Goal: Navigation & Orientation: Find specific page/section

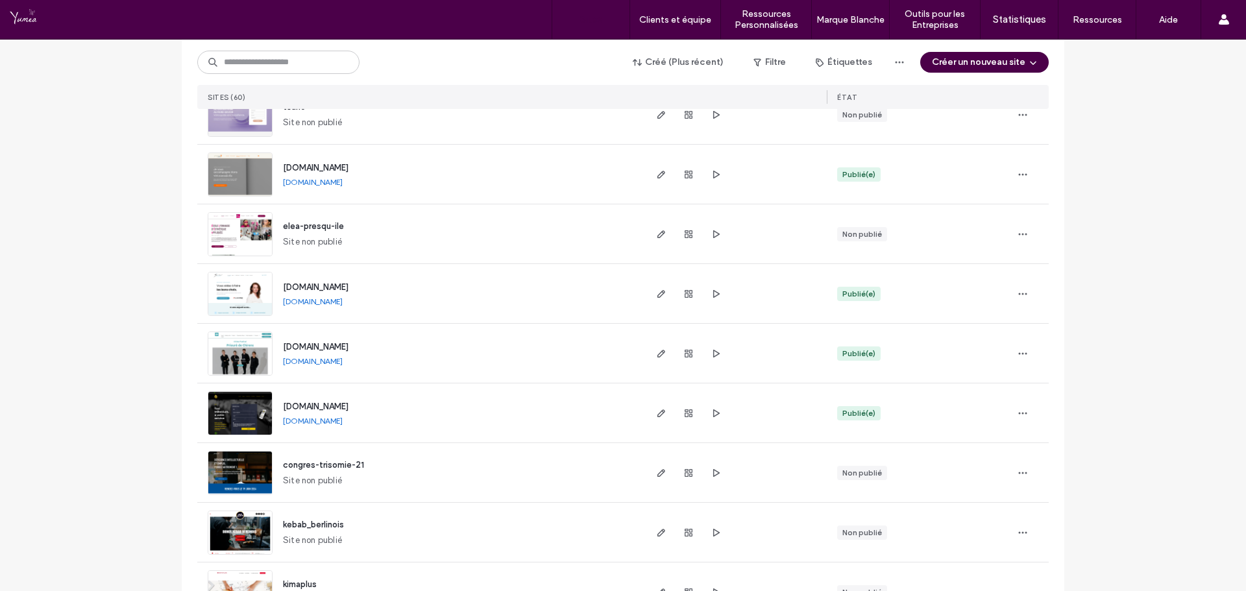
scroll to position [844, 0]
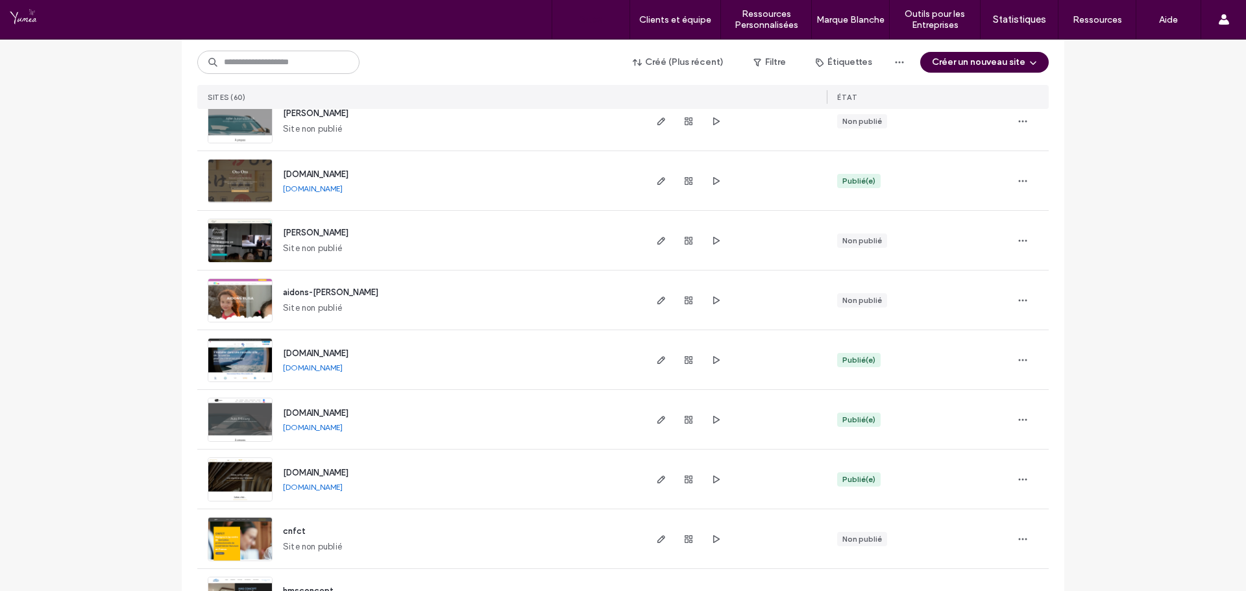
scroll to position [1882, 0]
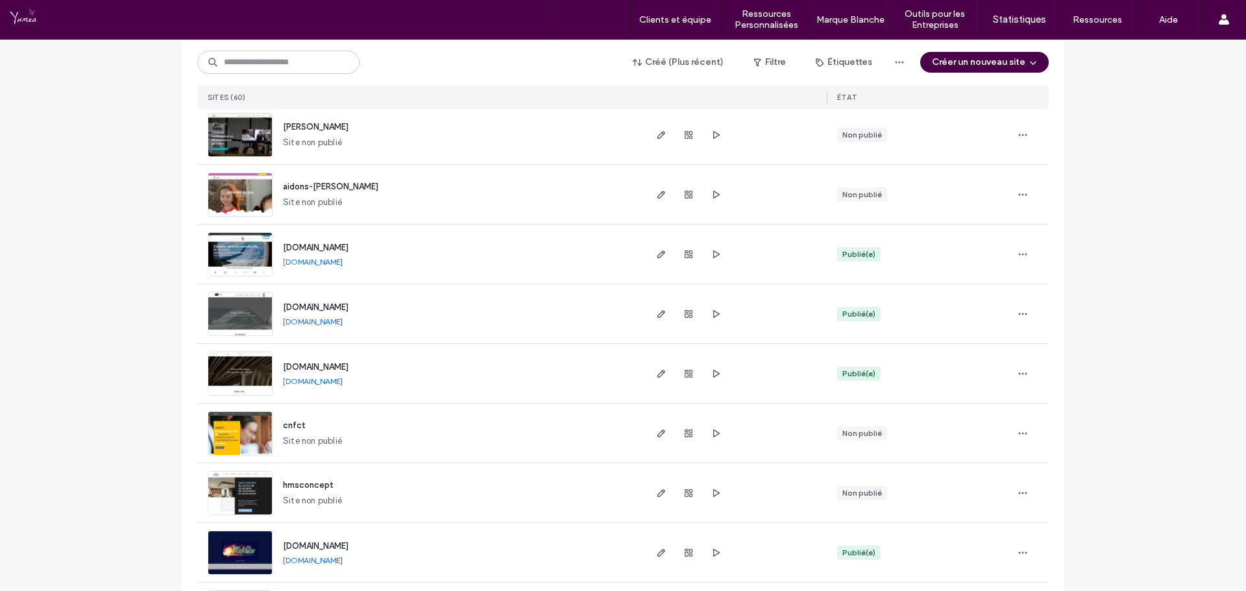
click at [108, 14] on div at bounding box center [83, 19] width 147 height 21
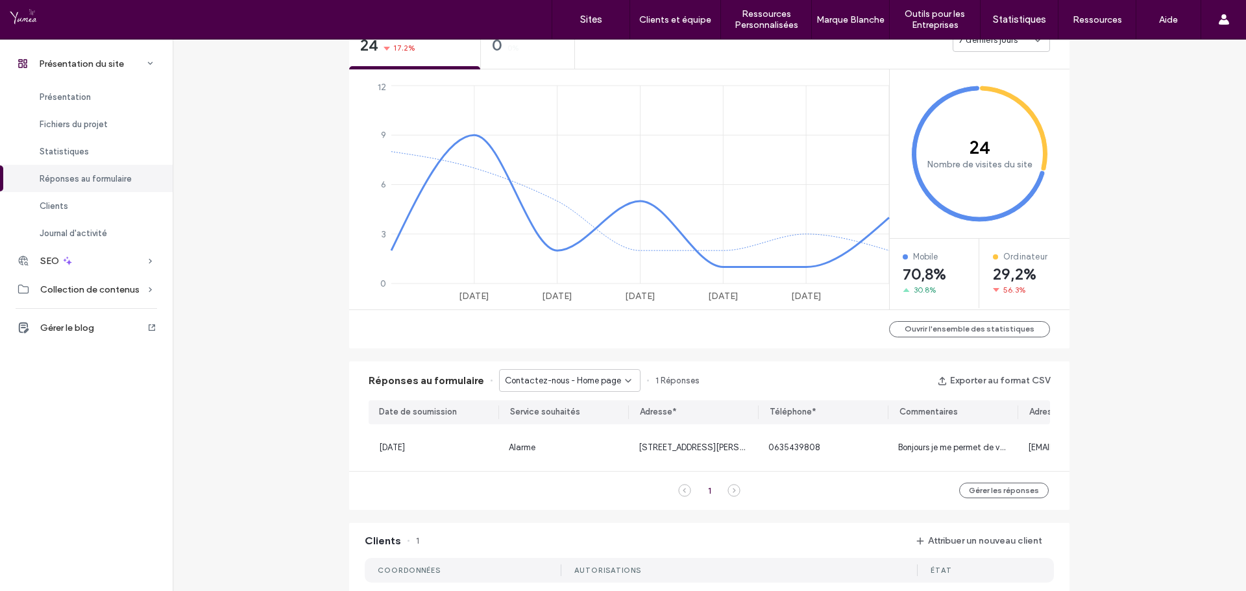
scroll to position [454, 0]
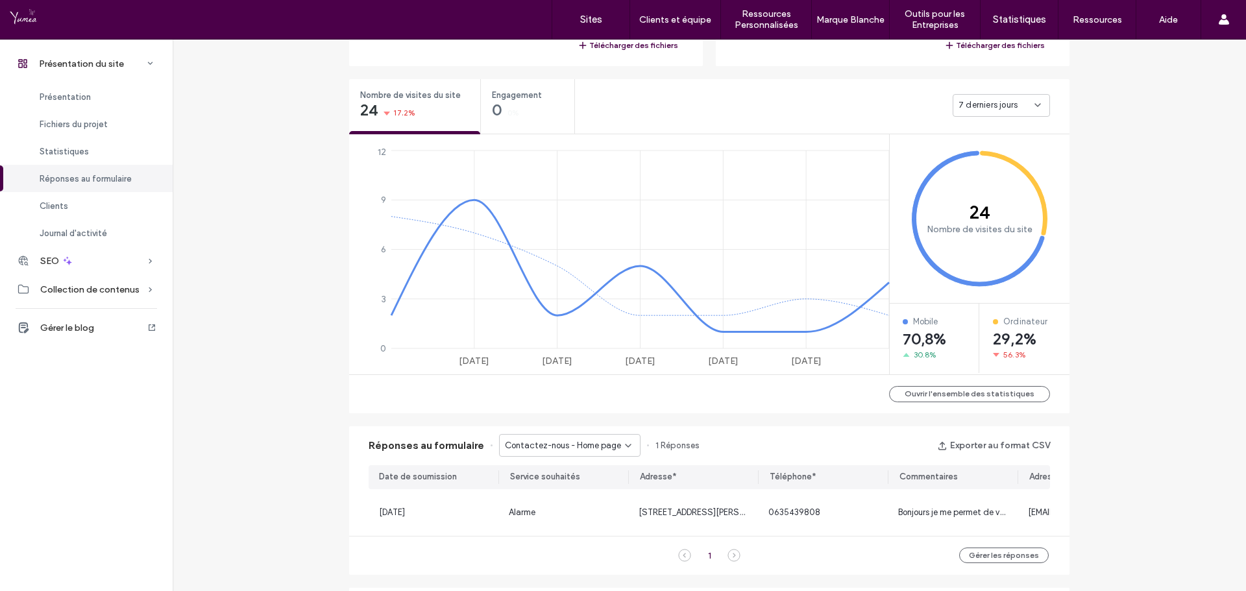
click at [248, 310] on div "Présentation du site www.atpro.fr Identifiant du site : 483a564b https://www.at…" at bounding box center [709, 349] width 1073 height 1529
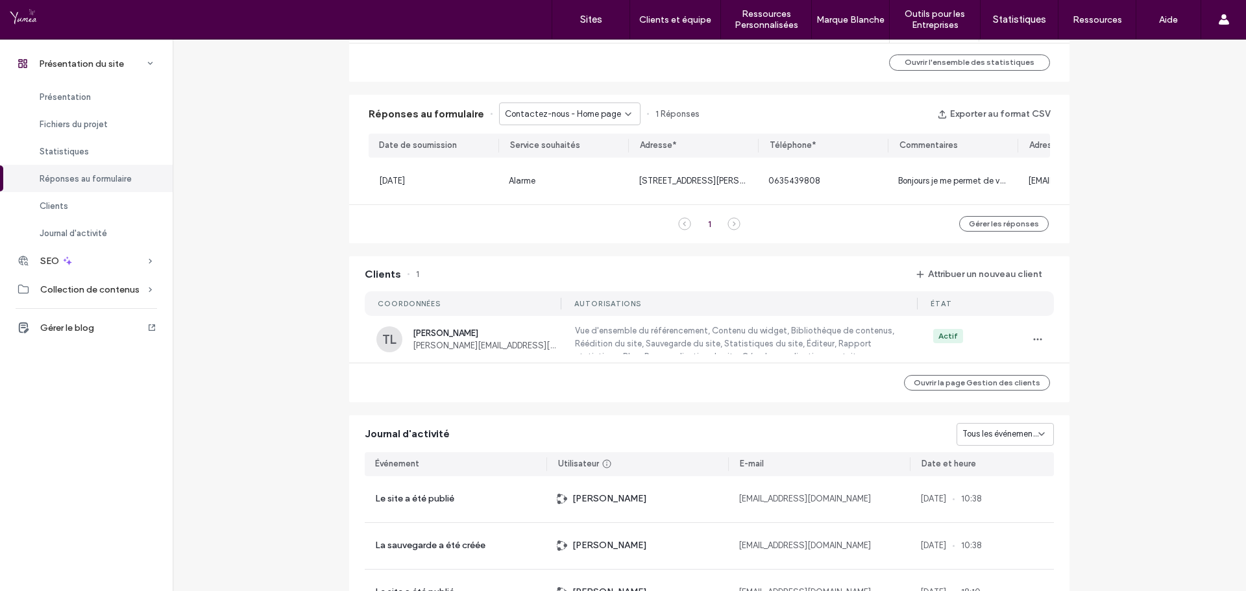
scroll to position [844, 0]
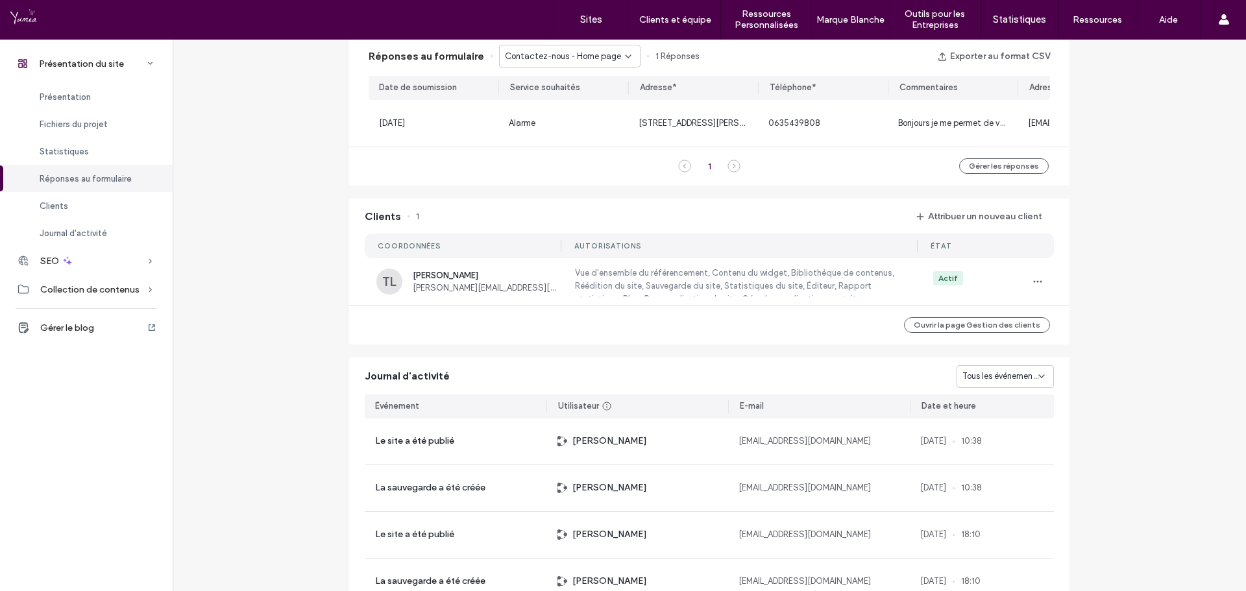
click at [572, 56] on span "Contactez-nous - Home page" at bounding box center [563, 56] width 116 height 13
click at [565, 95] on span "Contactez-nous - Contact us page" at bounding box center [560, 101] width 125 height 13
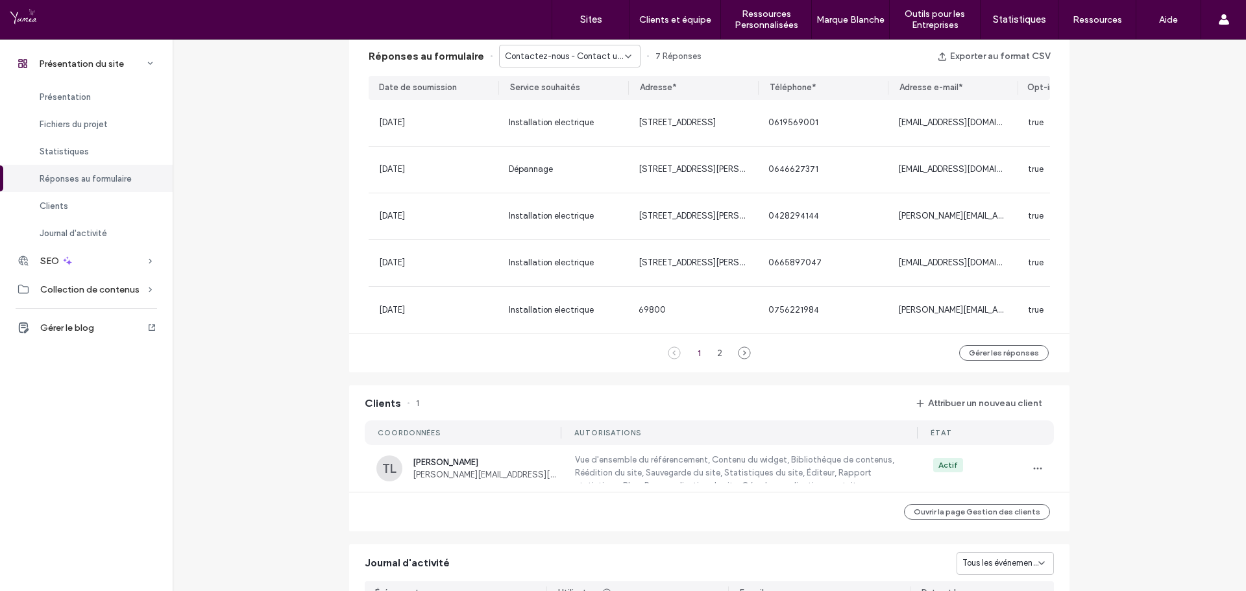
click at [287, 217] on div "Présentation du site www.atpro.fr Identifiant du site : 483a564b https://www.at…" at bounding box center [709, 54] width 1073 height 1716
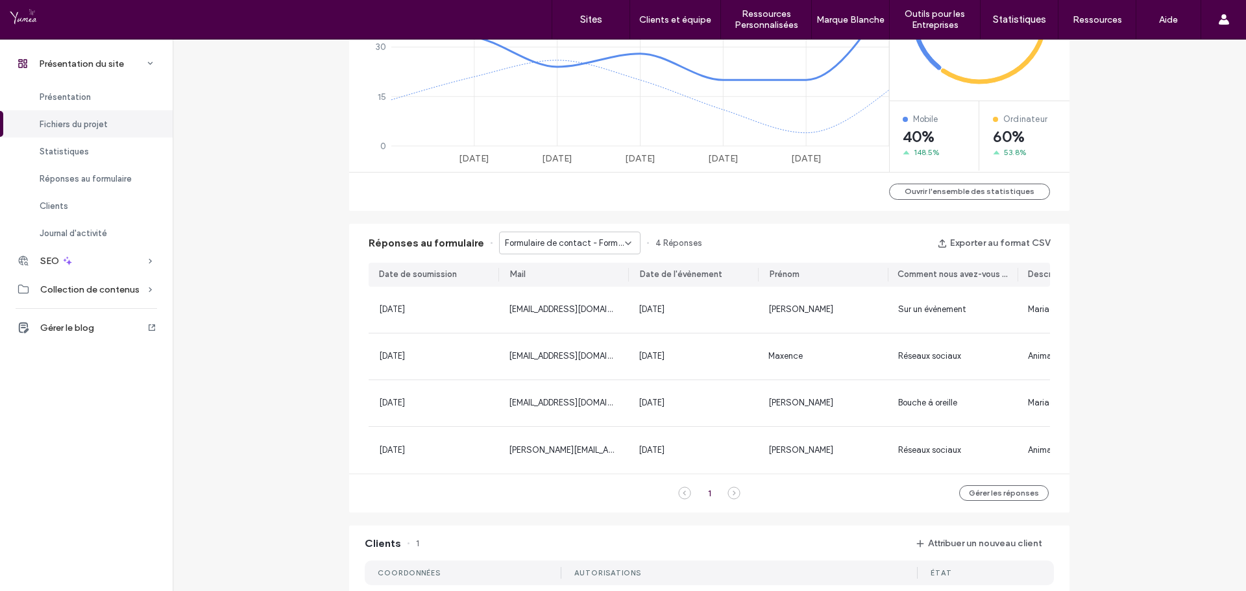
scroll to position [779, 0]
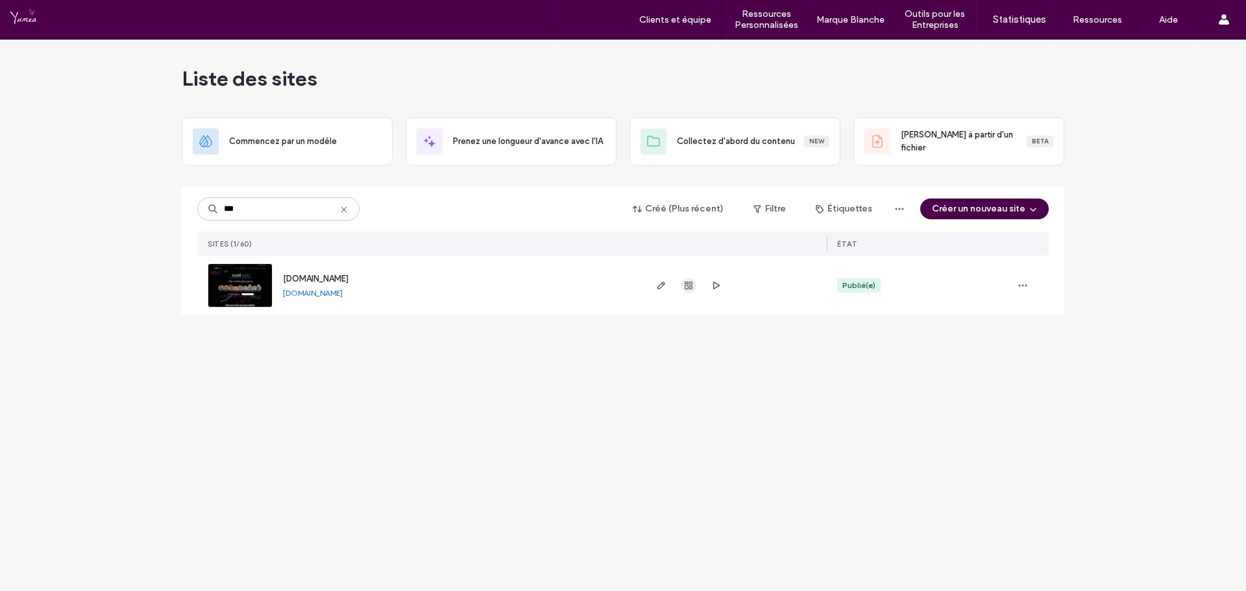
type input "***"
click at [348, 209] on icon at bounding box center [344, 209] width 10 height 10
drag, startPoint x: 134, startPoint y: 239, endPoint x: 210, endPoint y: 16, distance: 236.4
click at [134, 237] on div "Liste des sites Commencez par un modèle Prenez une longueur d'avance avec l'IA …" at bounding box center [623, 316] width 1246 height 552
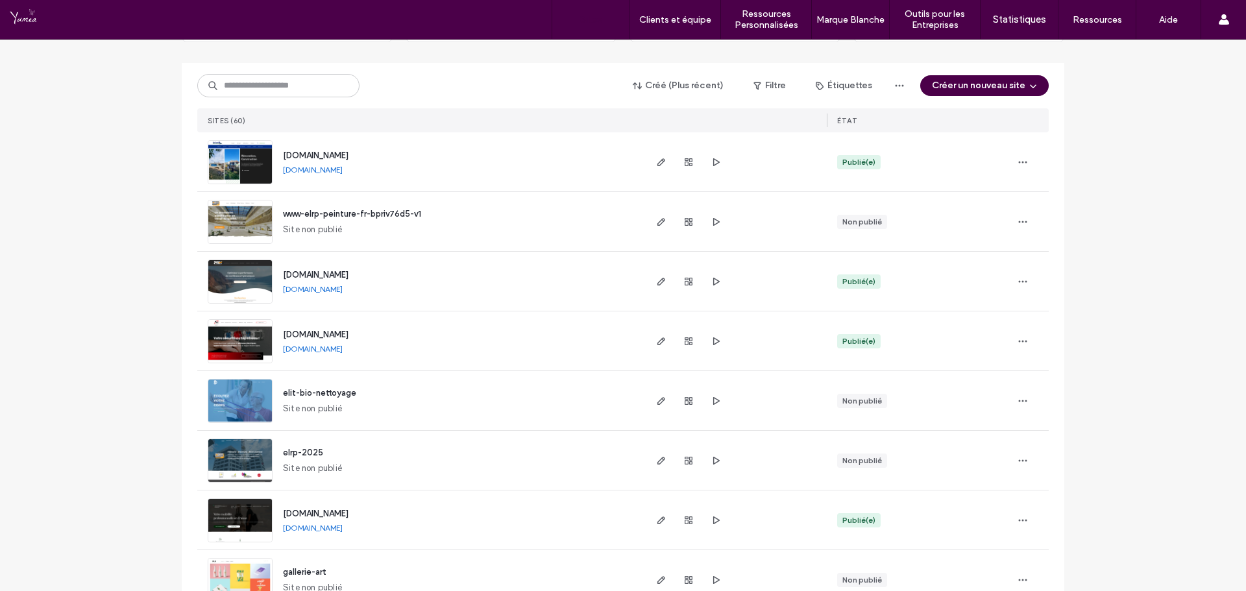
scroll to position [324, 0]
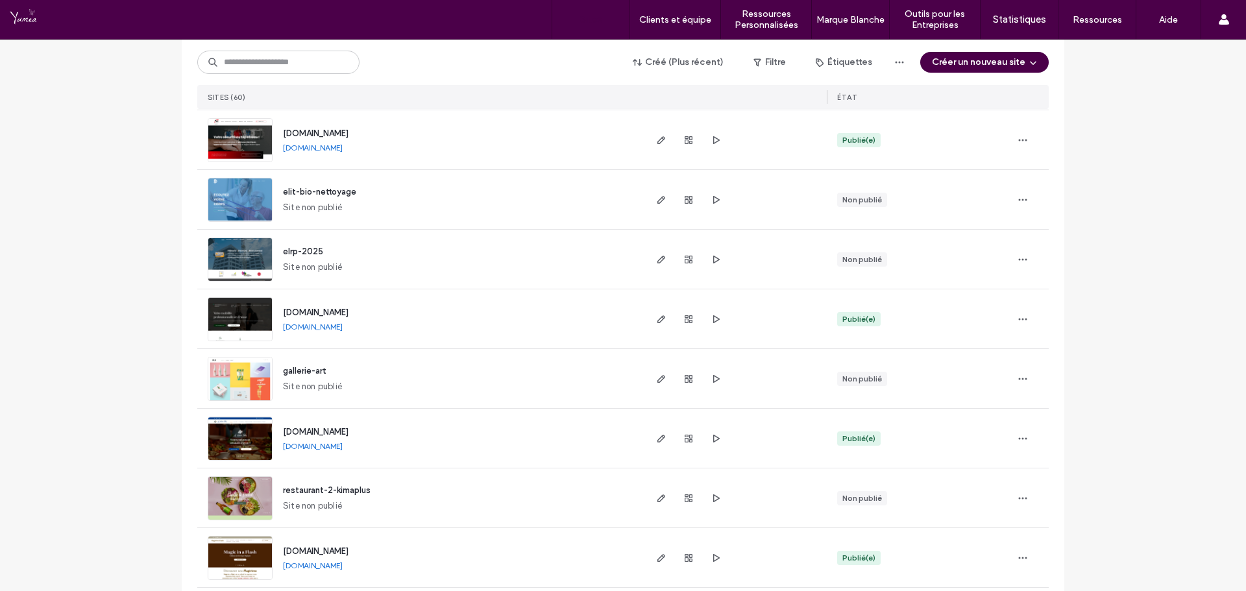
drag, startPoint x: 123, startPoint y: 118, endPoint x: 104, endPoint y: 14, distance: 106.1
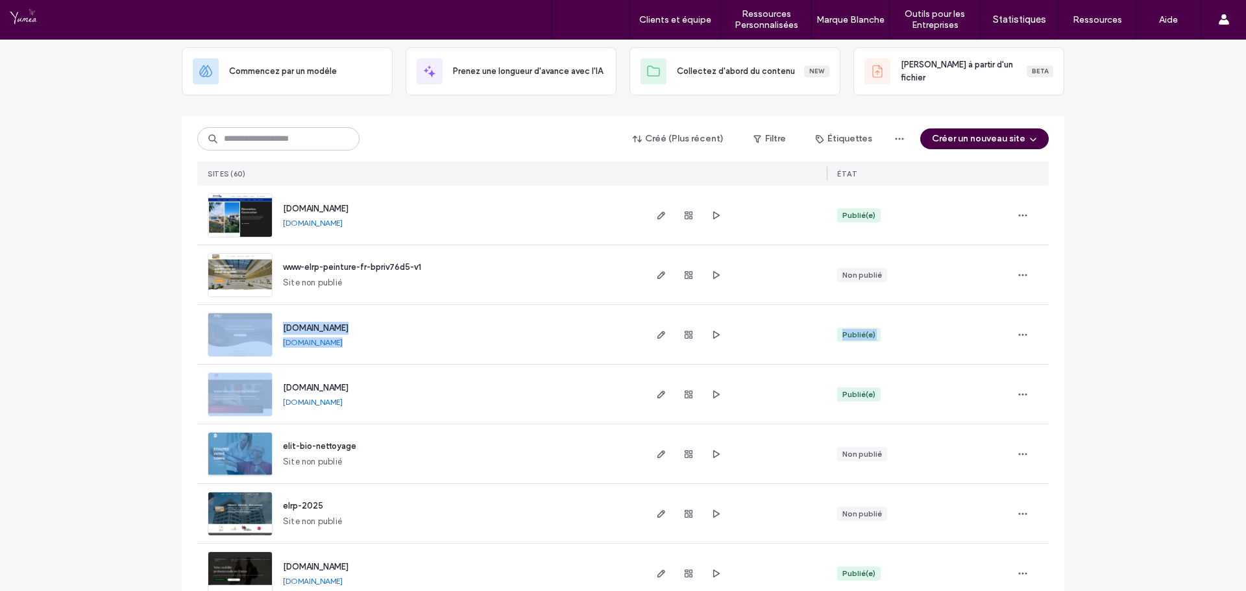
scroll to position [65, 0]
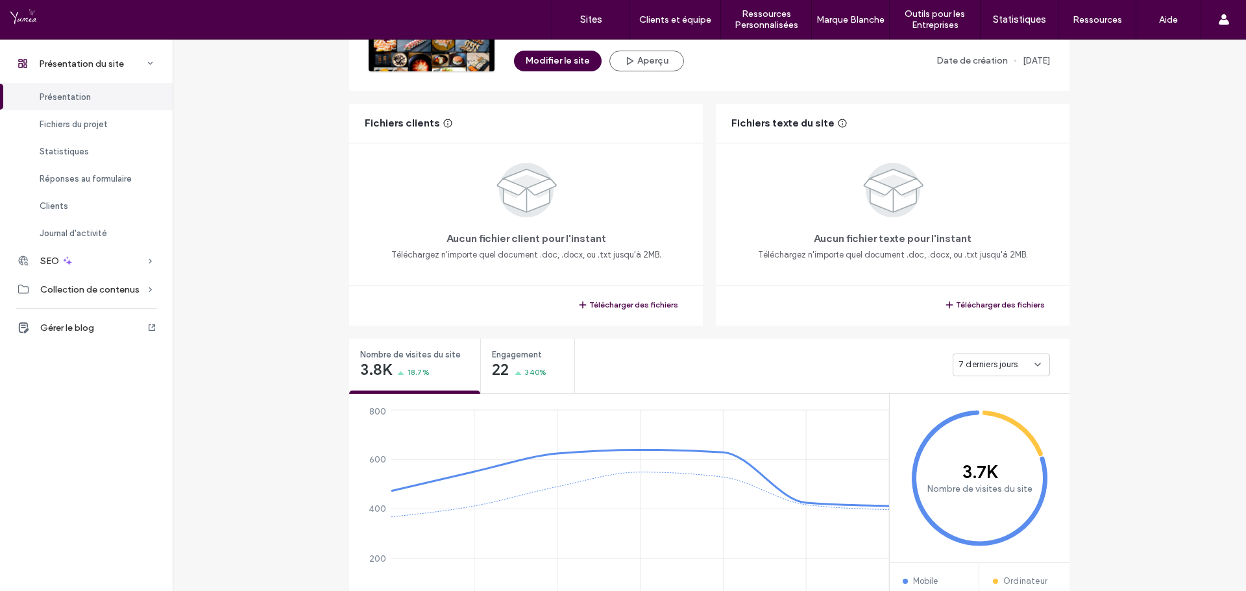
click at [707, 317] on div "Fichiers clients Aucun fichier client pour l'instant Téléchargez n'importe quel…" at bounding box center [709, 215] width 720 height 222
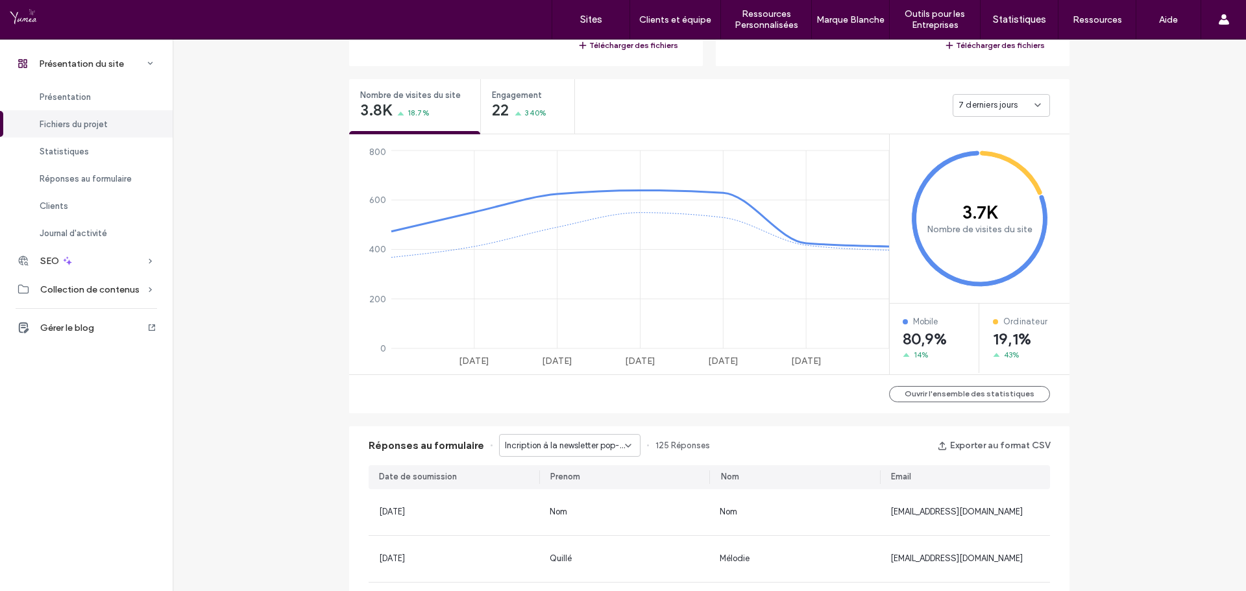
click at [1106, 343] on div "Présentation du site www.kajirosushi.com Identifiant du site : a0dcaa53 https:/…" at bounding box center [709, 506] width 1073 height 1842
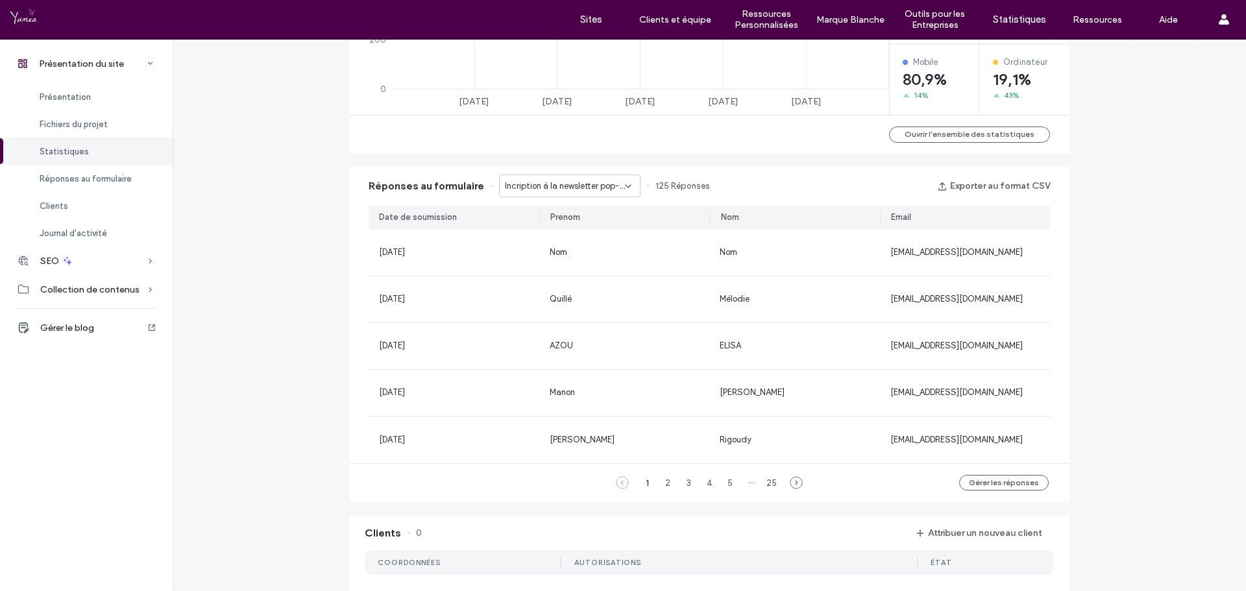
click at [1111, 349] on div "Présentation du site www.kajirosushi.com Identifiant du site : a0dcaa53 https:/…" at bounding box center [709, 247] width 1073 height 1842
click at [611, 184] on span "Incription à la newsletter pop-up - Blog page" at bounding box center [565, 186] width 120 height 13
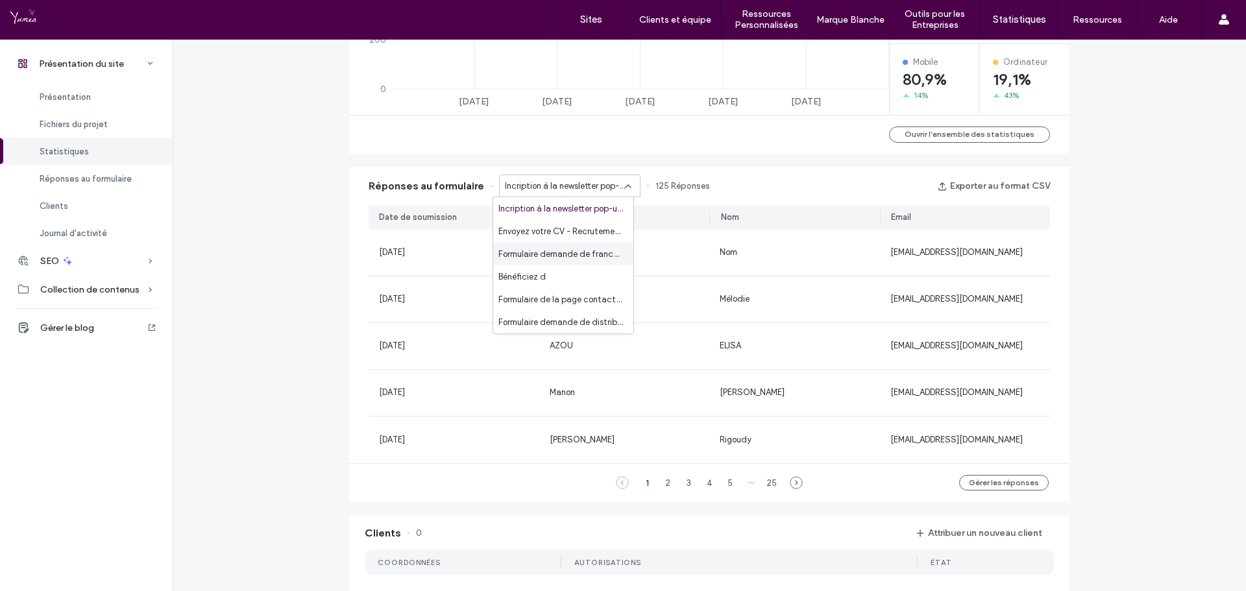
click at [1126, 283] on div "Présentation du site www.kajirosushi.com Identifiant du site : a0dcaa53 https:/…" at bounding box center [709, 247] width 1073 height 1842
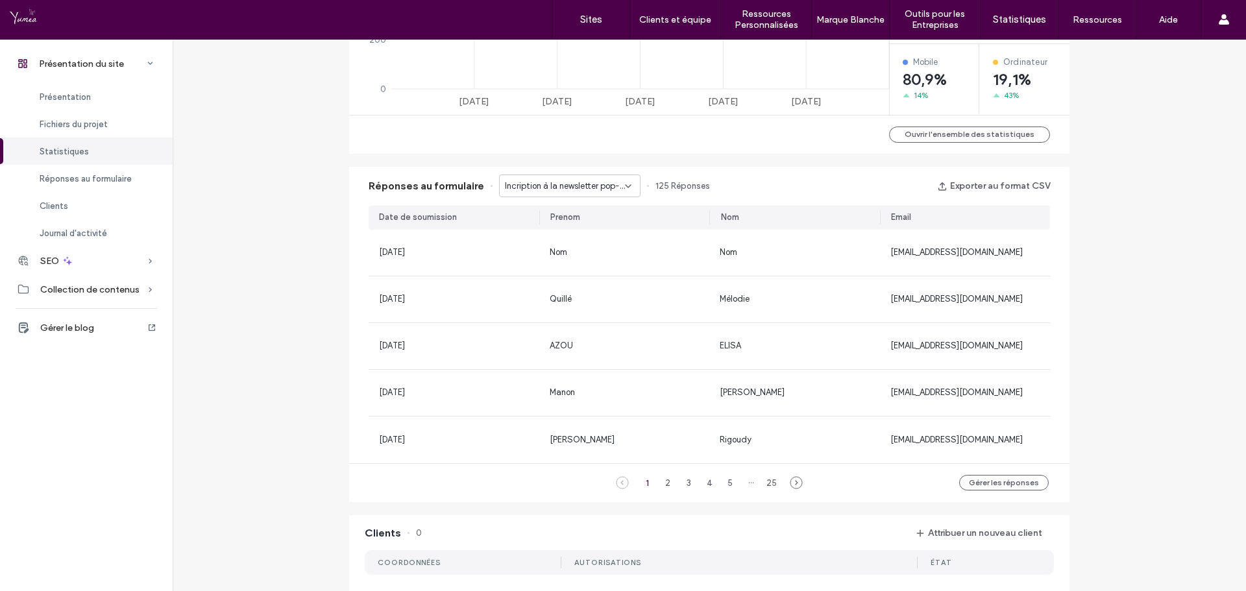
click at [573, 185] on span "Incription à la newsletter pop-up - Blog page" at bounding box center [565, 186] width 120 height 13
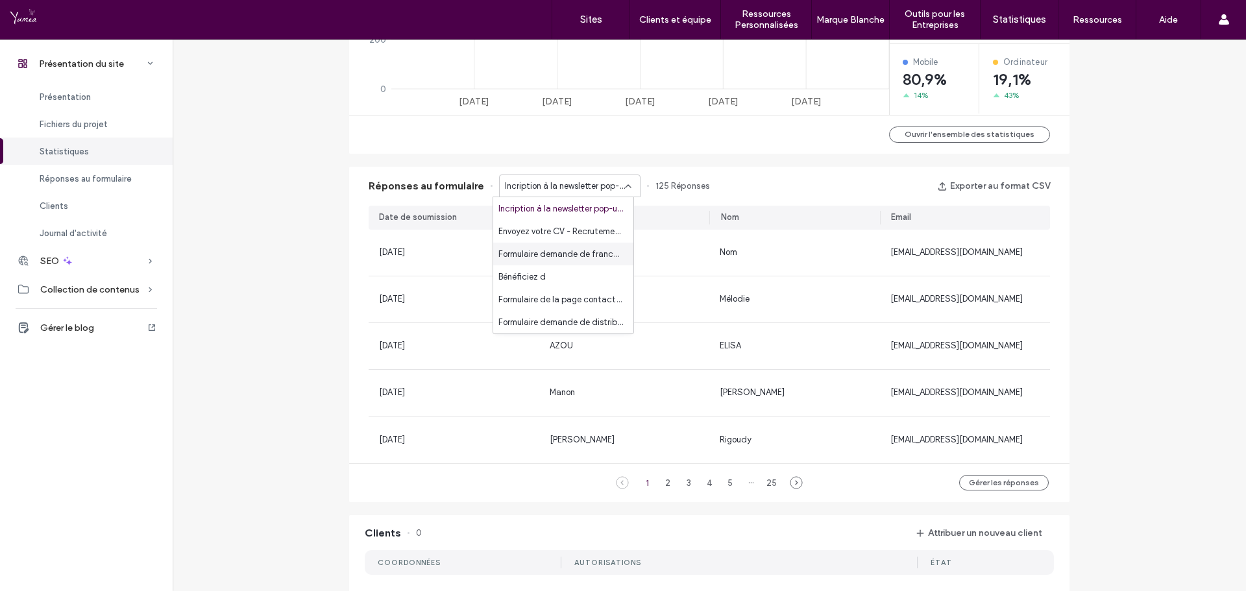
scroll to position [45, 0]
click at [557, 255] on span "Formulaire de la page contact - Contact page" at bounding box center [560, 254] width 125 height 13
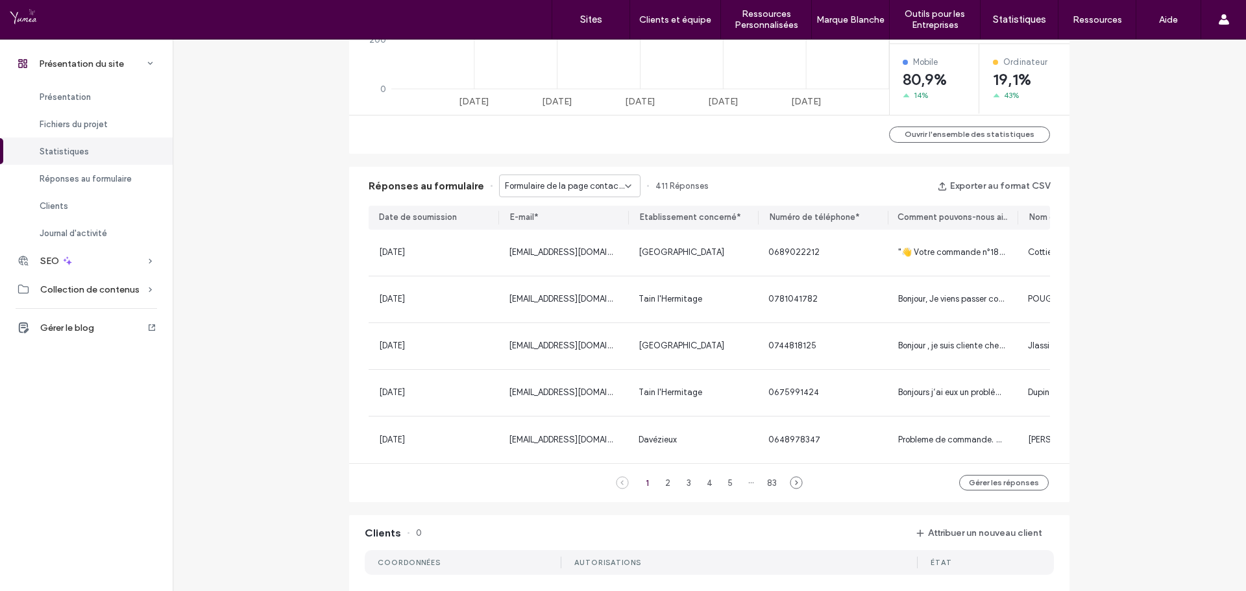
click at [306, 284] on div "Présentation du site www.kajirosushi.com Identifiant du site : a0dcaa53 https:/…" at bounding box center [709, 247] width 1073 height 1842
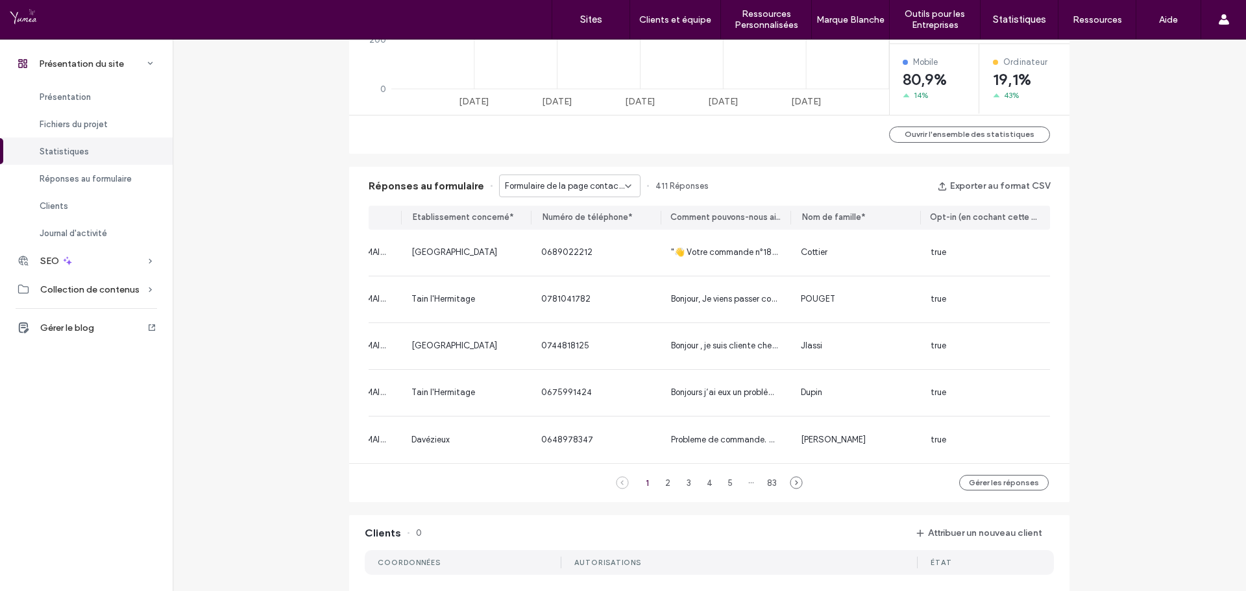
scroll to position [0, 0]
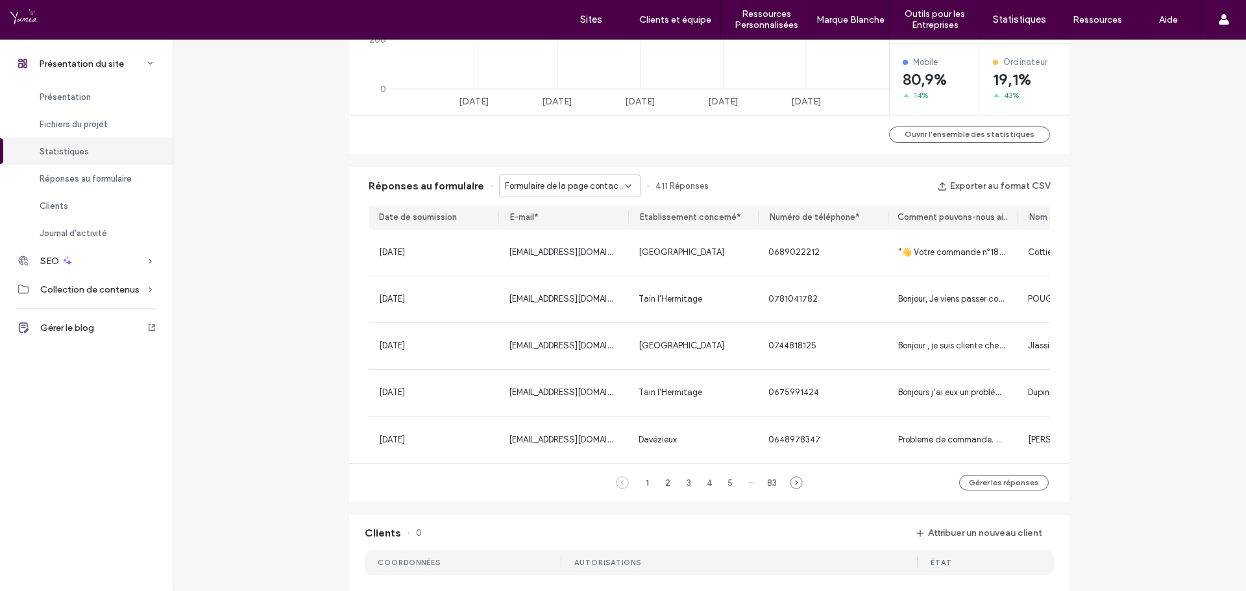
click at [310, 356] on div "Présentation du site www.kajirosushi.com Identifiant du site : a0dcaa53 https:/…" at bounding box center [709, 247] width 1073 height 1842
click at [324, 296] on div "Présentation du site www.kajirosushi.com Identifiant du site : a0dcaa53 https:/…" at bounding box center [709, 247] width 1073 height 1842
